Goal: Information Seeking & Learning: Learn about a topic

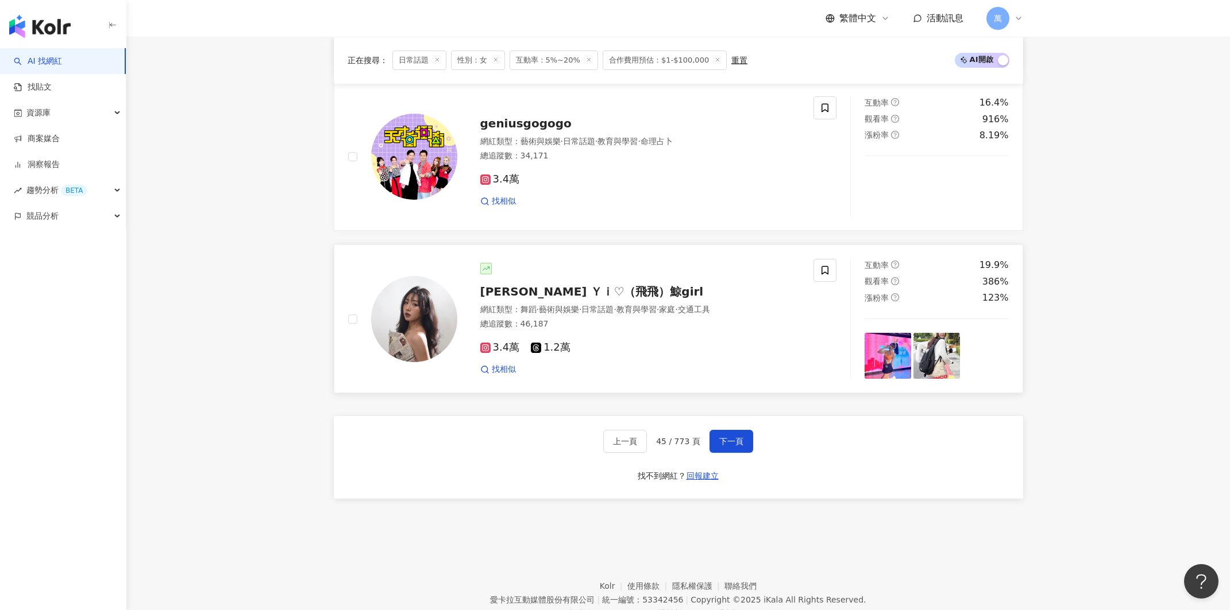
scroll to position [1792, 0]
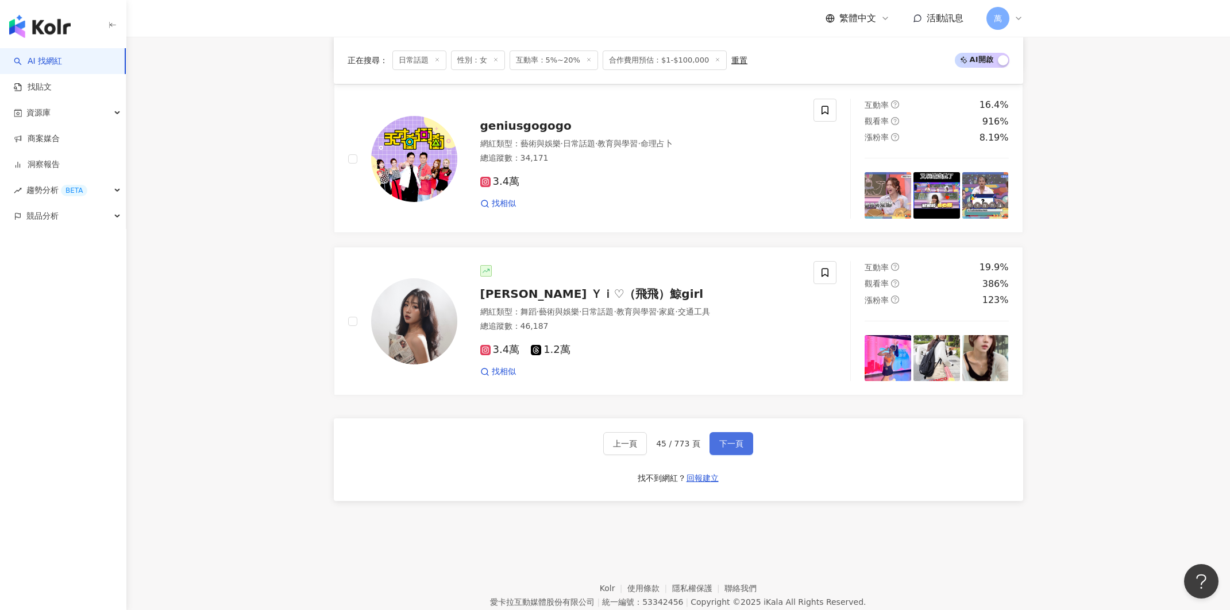
click at [726, 444] on button "下一頁" at bounding box center [731, 443] width 44 height 23
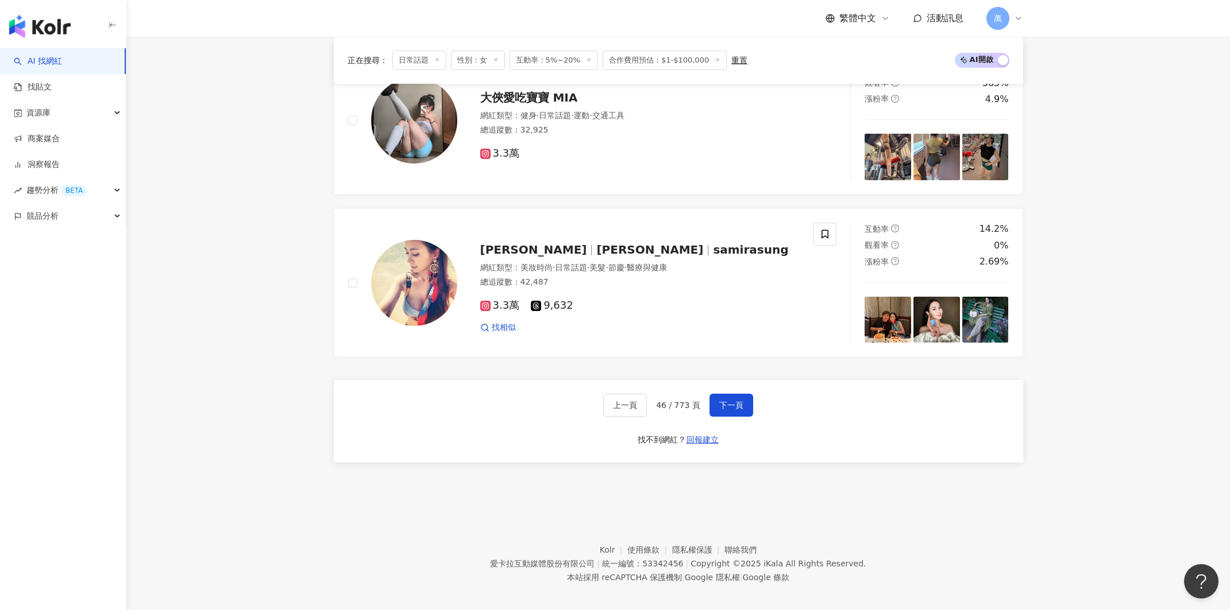
scroll to position [1828, 0]
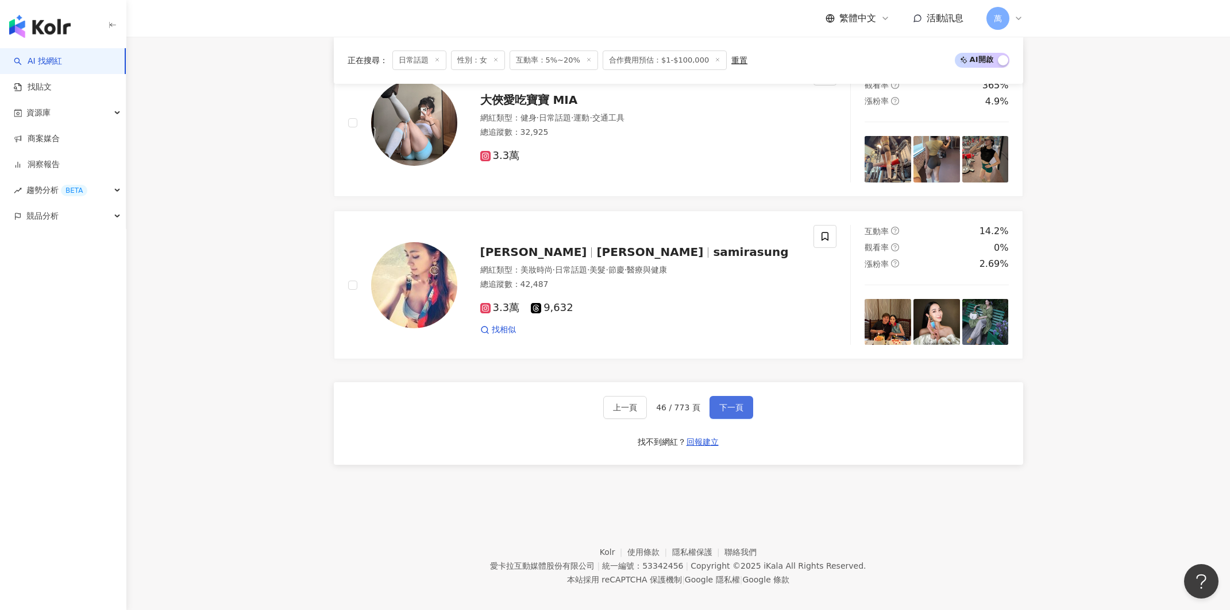
click at [737, 403] on span "下一頁" at bounding box center [731, 407] width 24 height 9
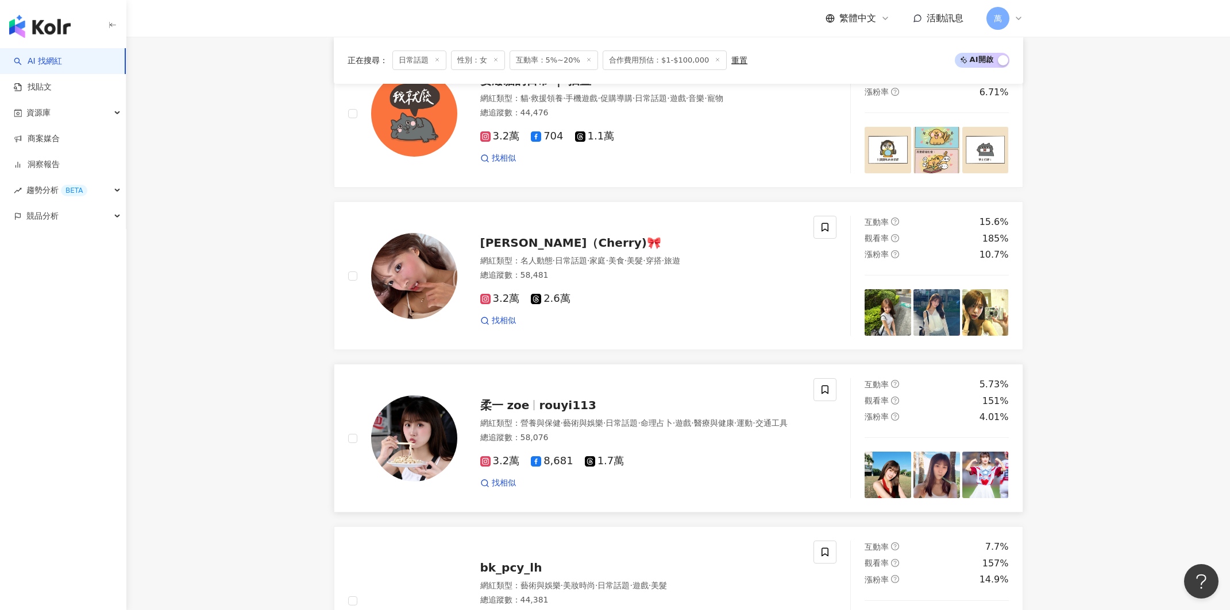
scroll to position [1830, 0]
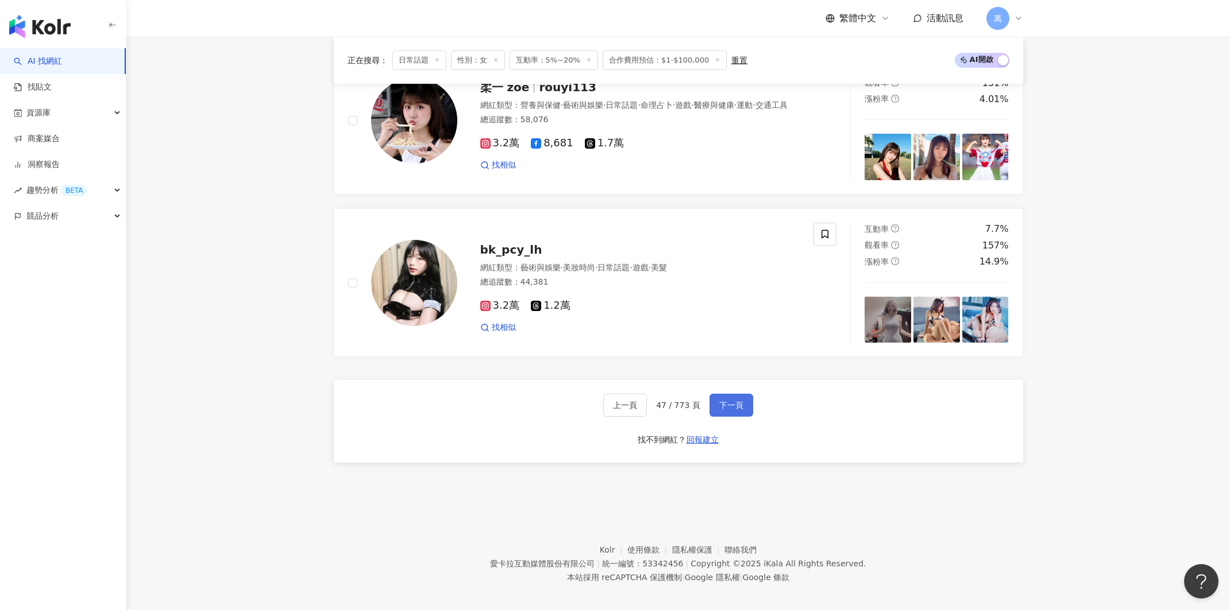
click at [740, 401] on span "下一頁" at bounding box center [731, 405] width 24 height 9
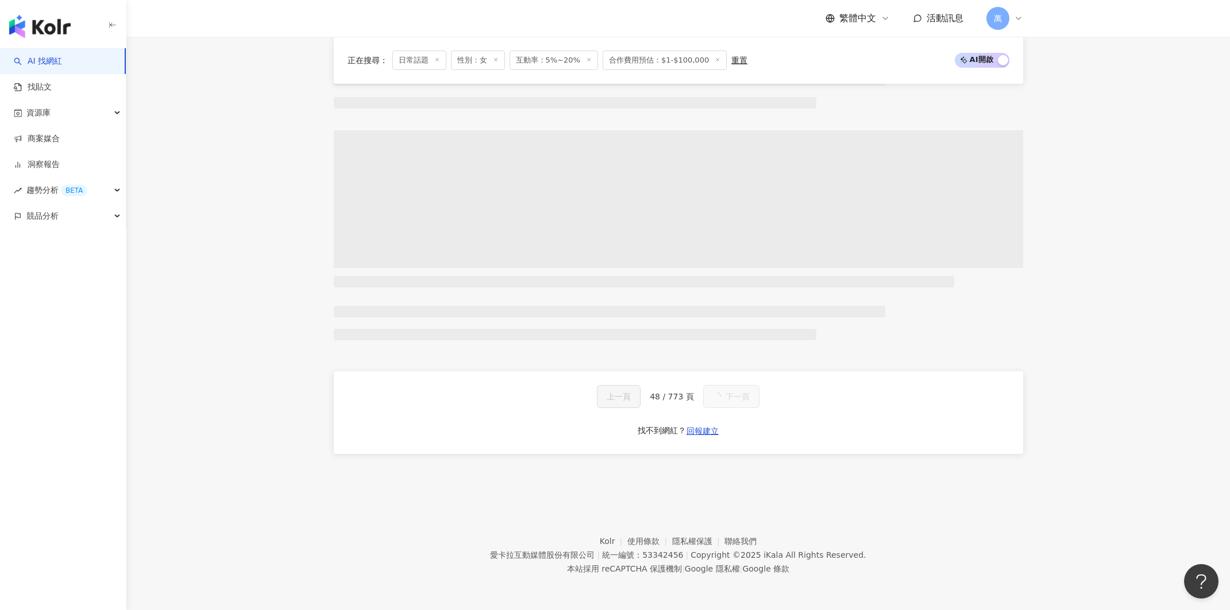
scroll to position [584, 0]
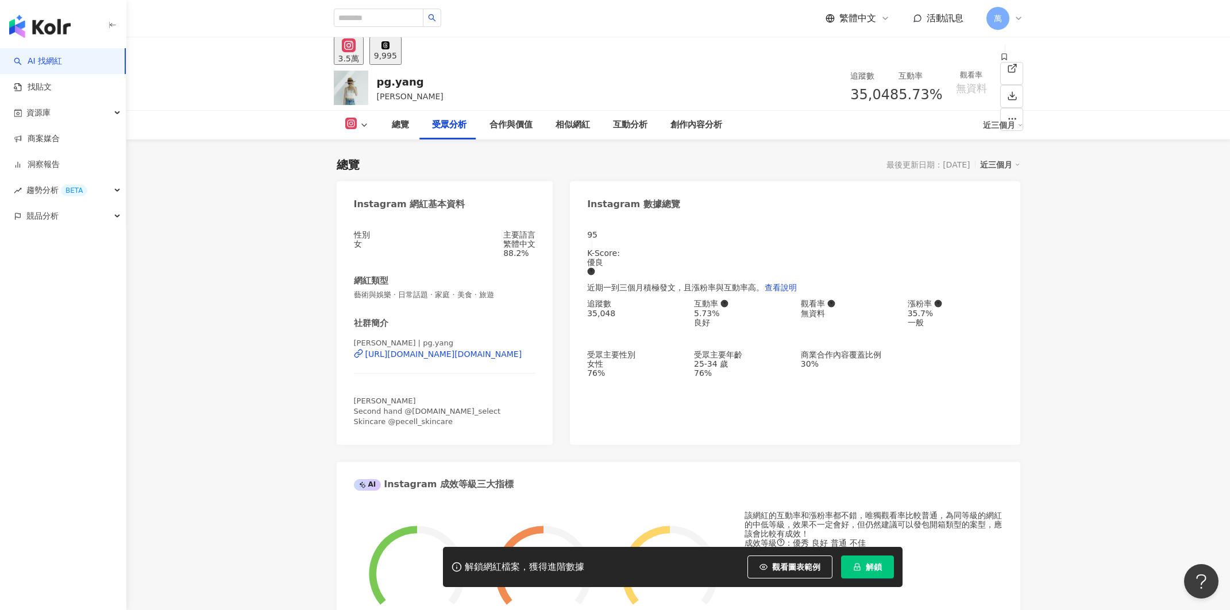
scroll to position [1168, 0]
